Goal: Task Accomplishment & Management: Use online tool/utility

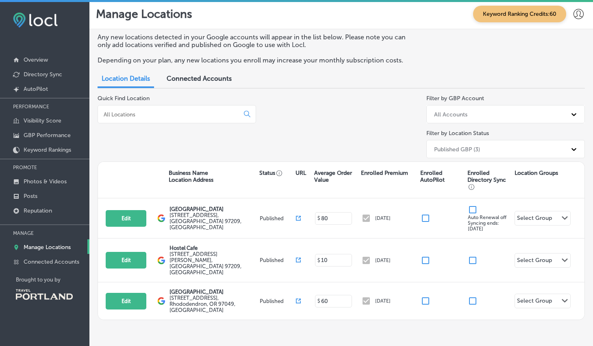
scroll to position [10, 0]
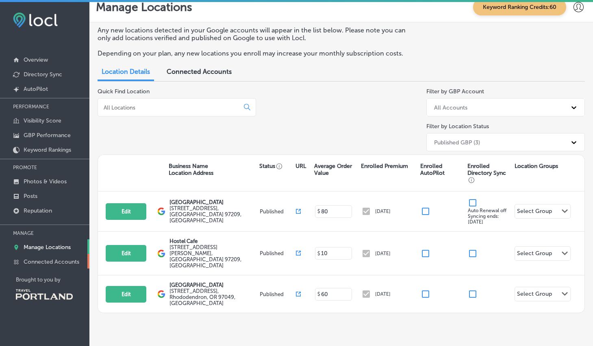
click at [57, 262] on p "Connected Accounts" at bounding box center [52, 262] width 56 height 7
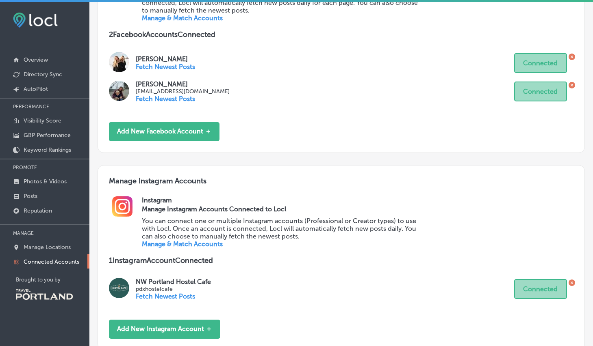
scroll to position [202, 0]
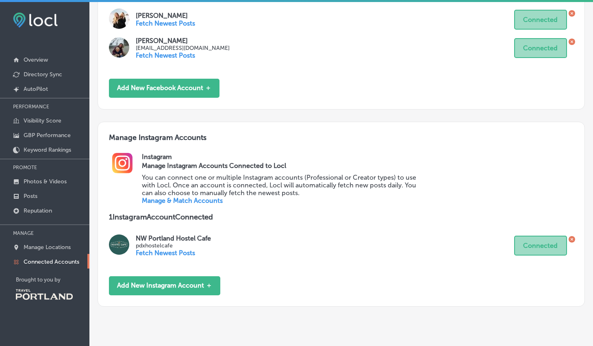
click at [169, 254] on p "Fetch Newest Posts" at bounding box center [173, 253] width 75 height 8
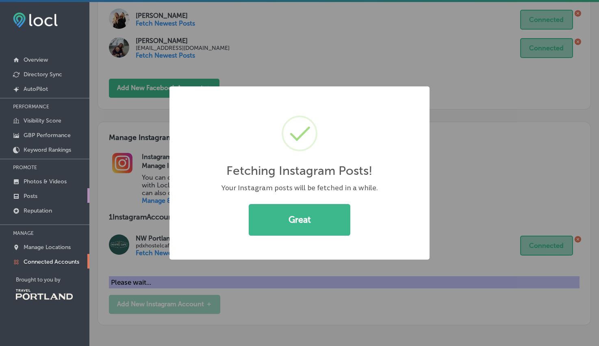
click at [30, 197] on p "Posts" at bounding box center [31, 196] width 14 height 7
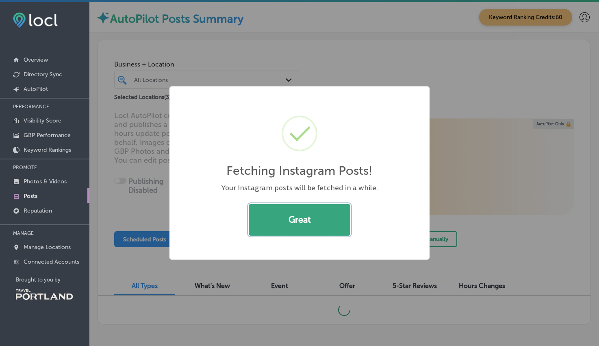
click at [316, 224] on button "Great" at bounding box center [300, 220] width 102 height 32
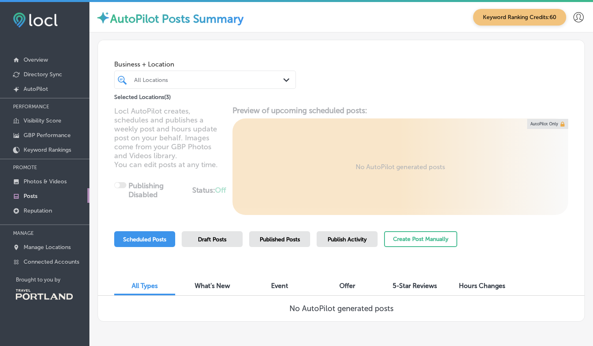
click at [214, 238] on span "Draft Posts" at bounding box center [212, 239] width 28 height 7
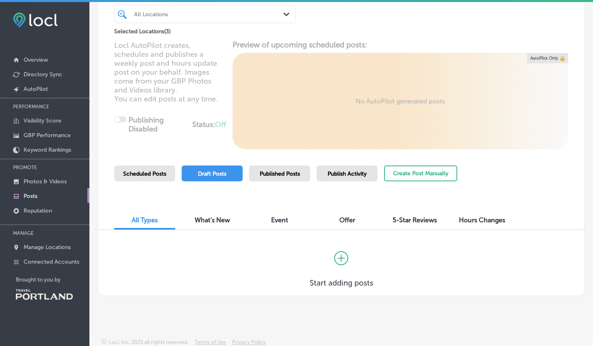
scroll to position [67, 0]
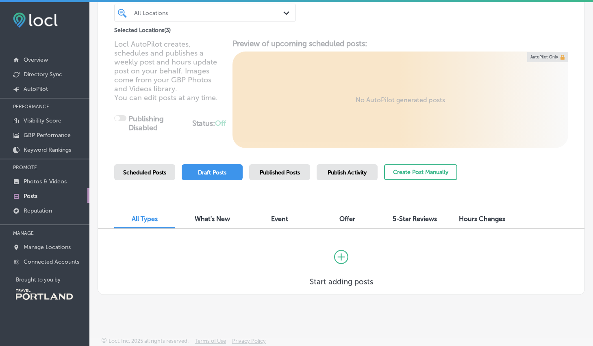
click at [227, 219] on span "What's New" at bounding box center [212, 219] width 35 height 8
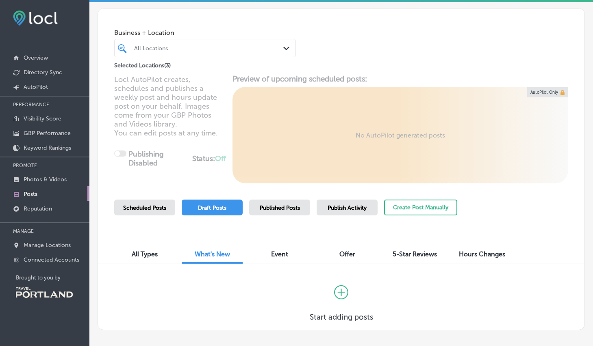
scroll to position [67, 0]
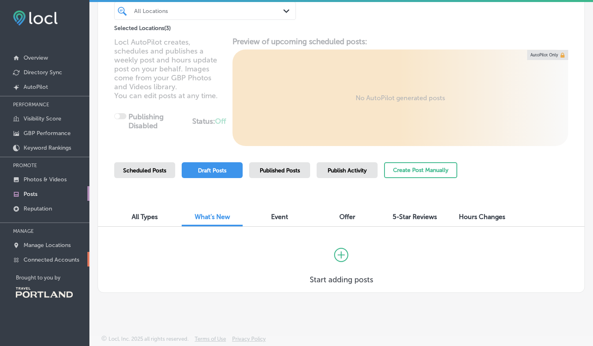
click at [43, 258] on p "Connected Accounts" at bounding box center [52, 260] width 56 height 7
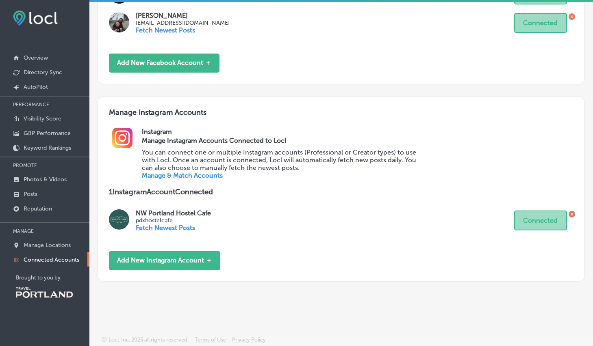
scroll to position [227, 0]
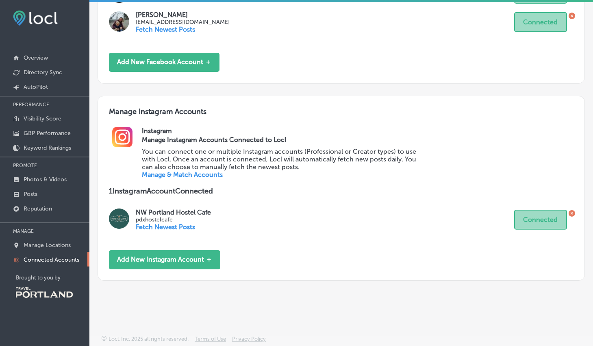
click at [185, 224] on p "Fetch Newest Posts" at bounding box center [173, 227] width 75 height 8
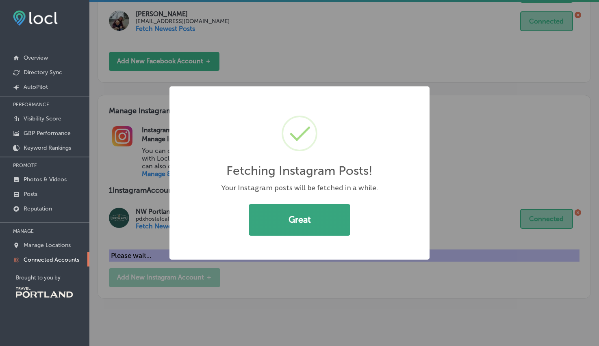
click at [271, 223] on button "Great" at bounding box center [300, 220] width 102 height 32
